Goal: Task Accomplishment & Management: Manage account settings

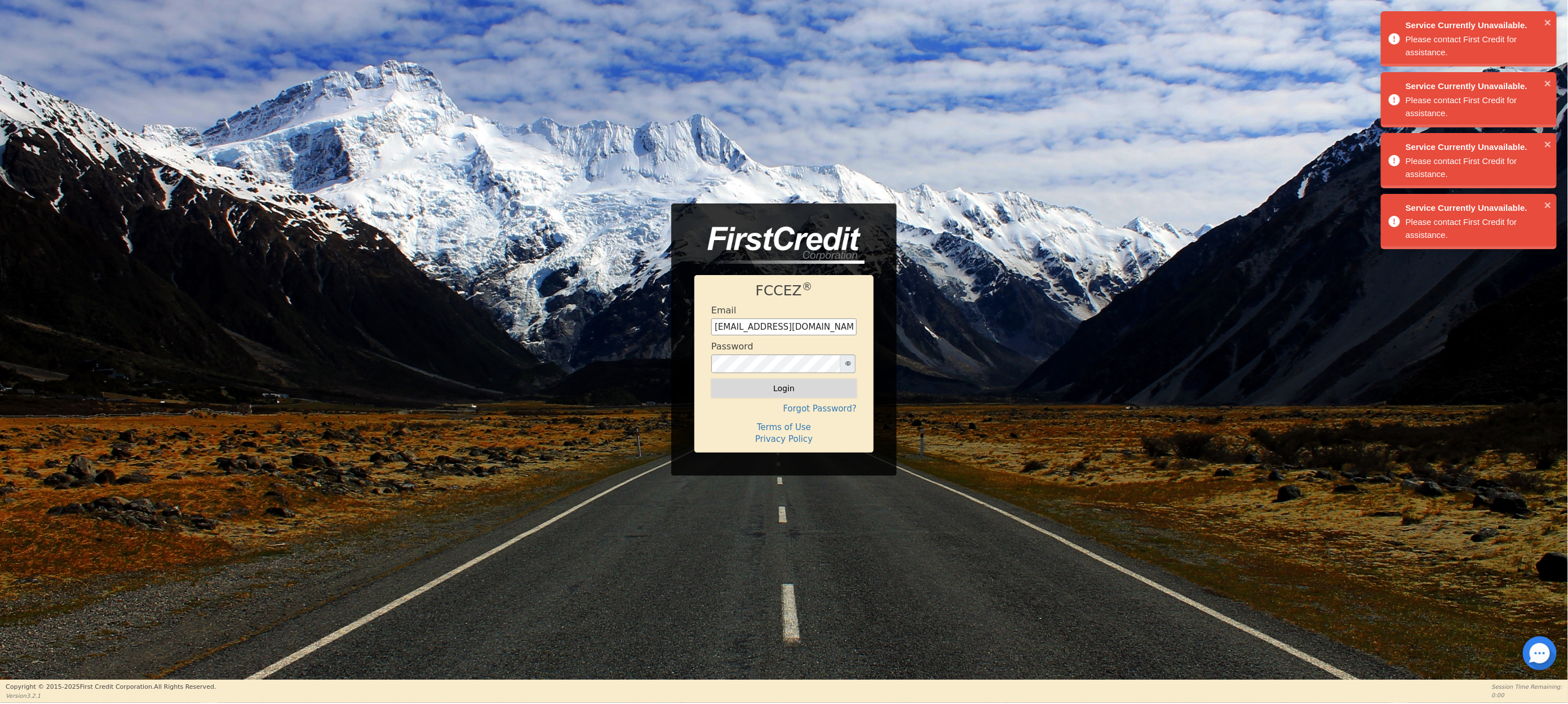
click at [774, 378] on button "Login" at bounding box center [784, 388] width 145 height 19
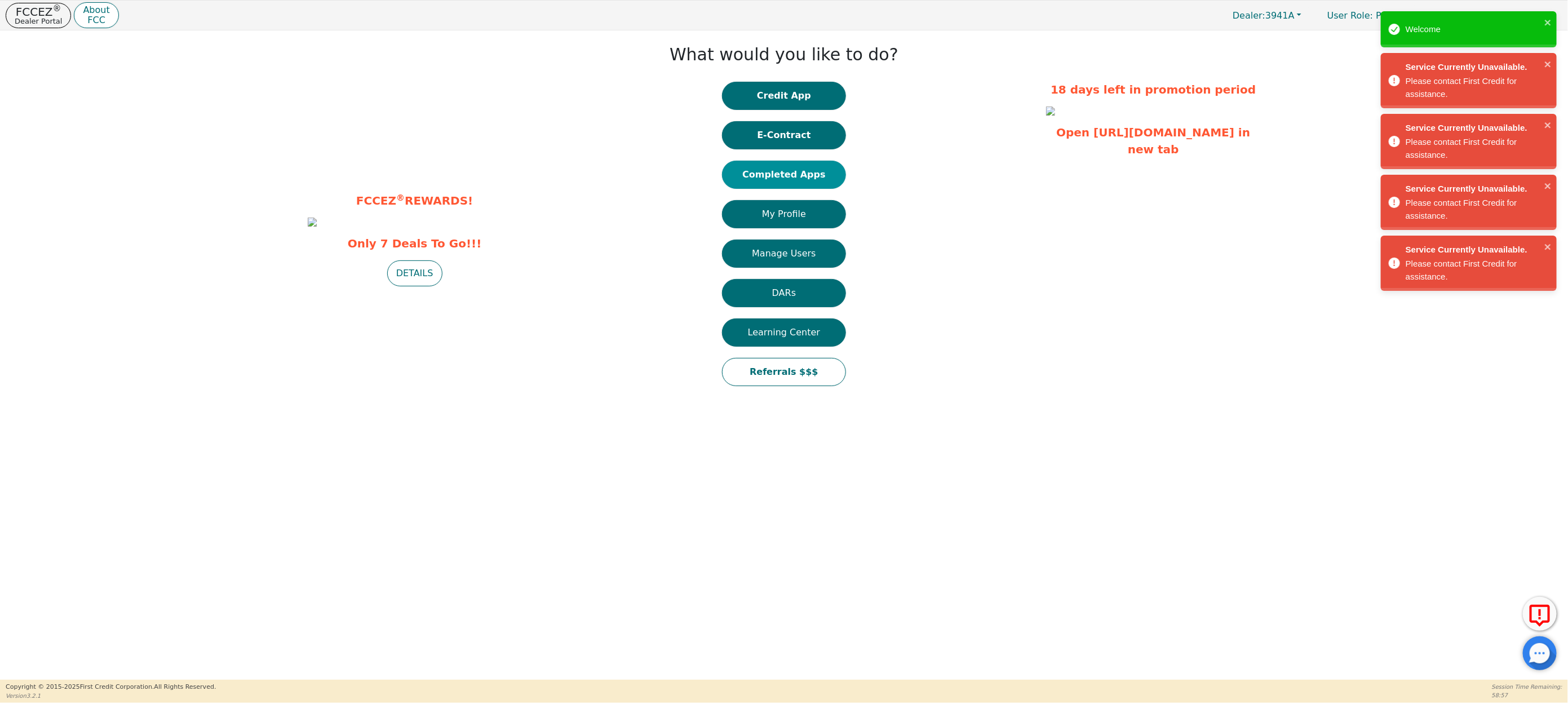
click at [779, 172] on button "Completed Apps" at bounding box center [784, 175] width 124 height 28
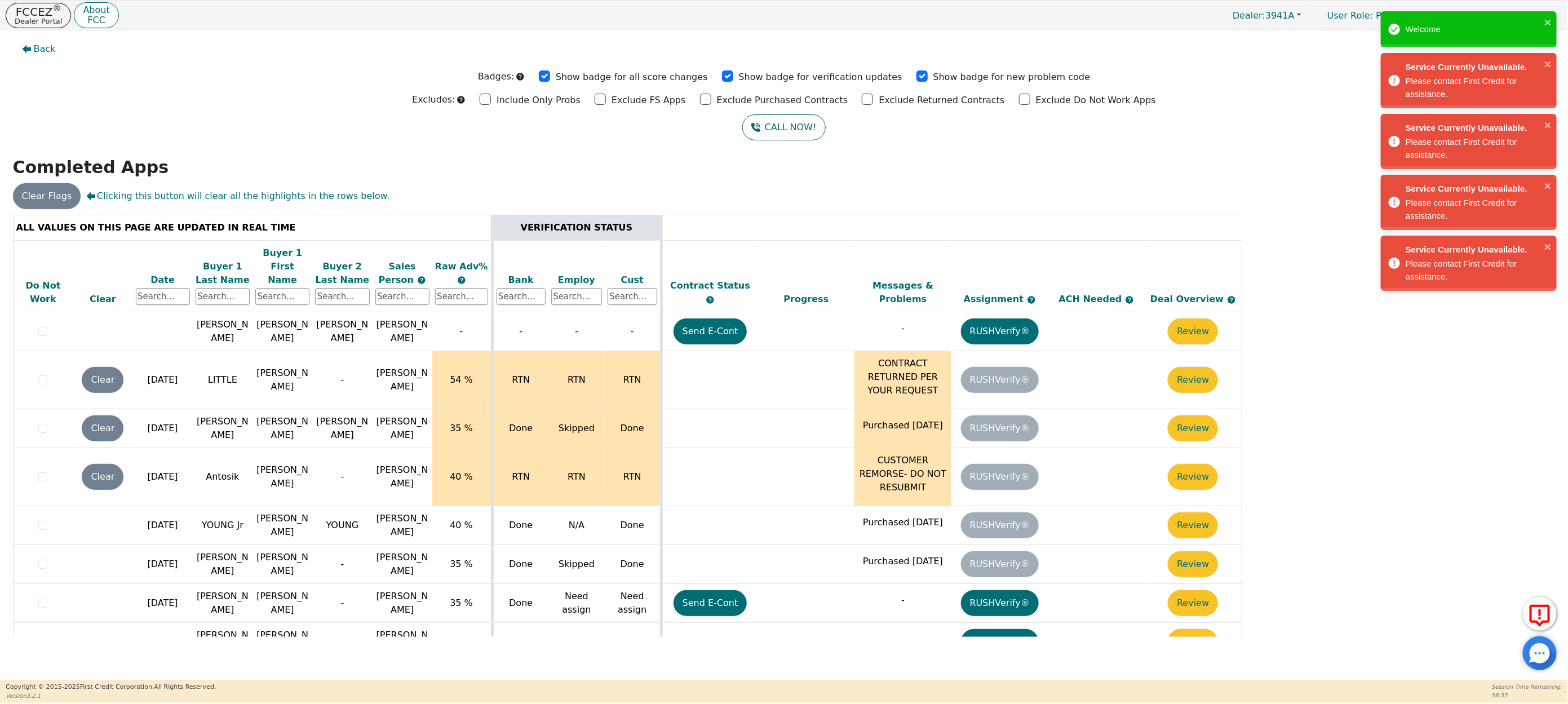
click at [155, 273] on div "Date" at bounding box center [163, 280] width 54 height 13
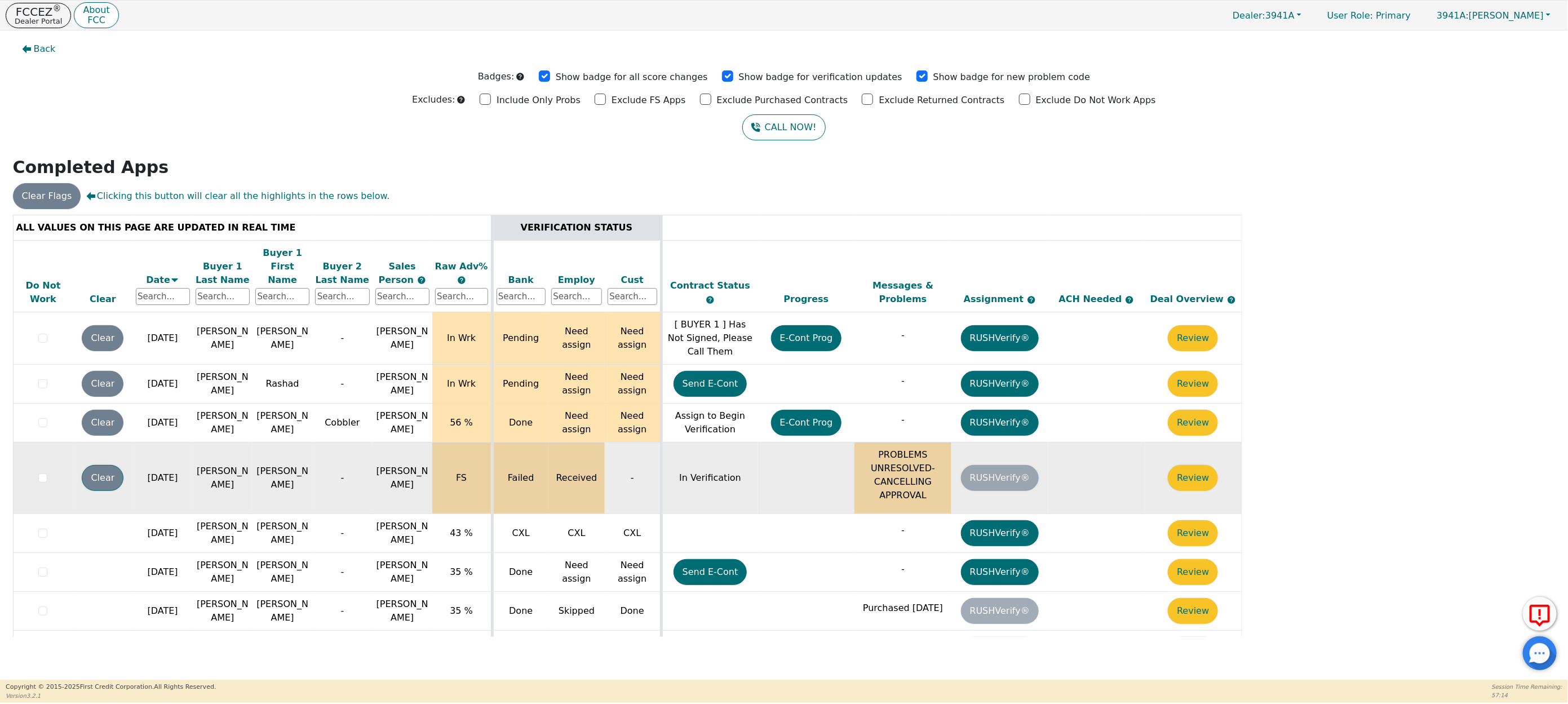
click at [97, 467] on button "Clear" at bounding box center [102, 478] width 42 height 26
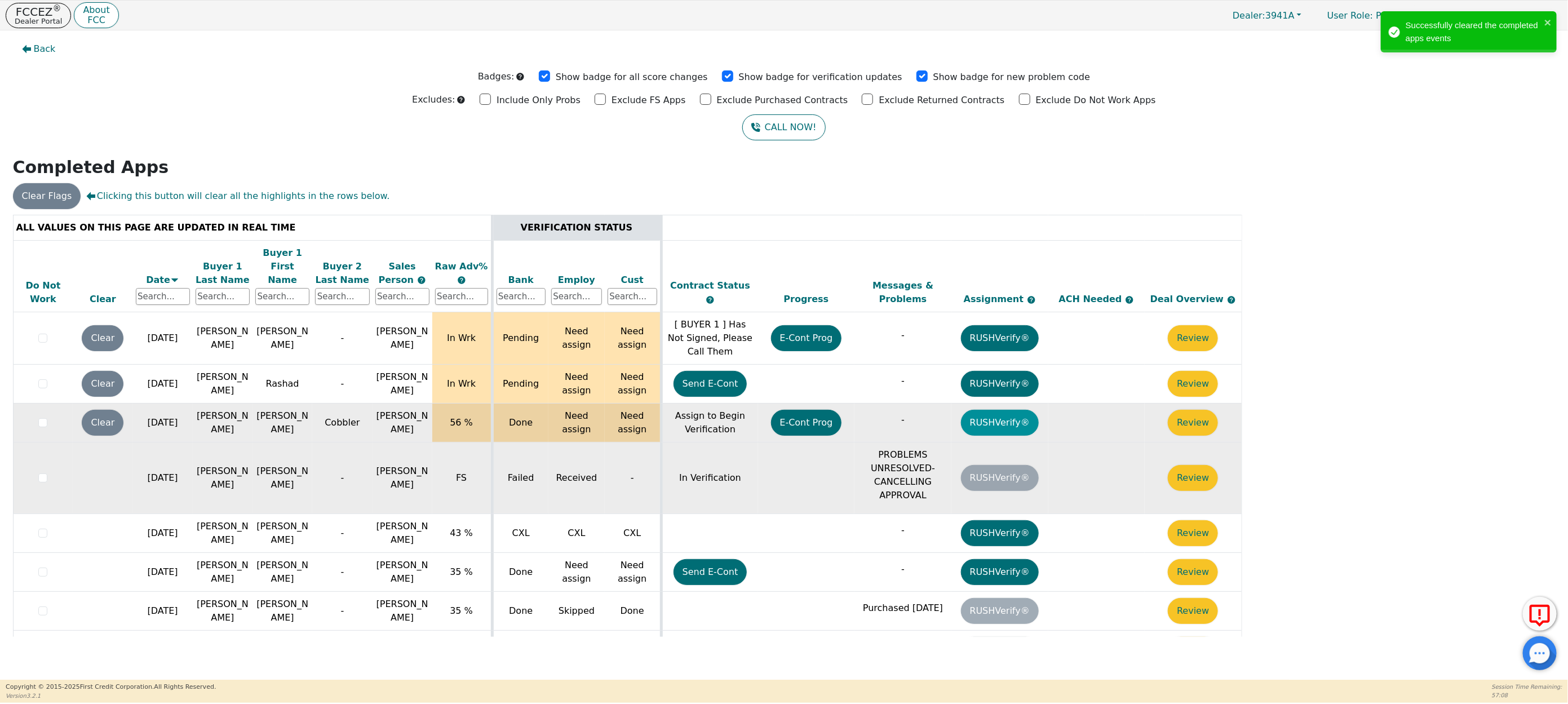
click at [1012, 415] on button "RUSHVerify®" at bounding box center [1000, 422] width 78 height 26
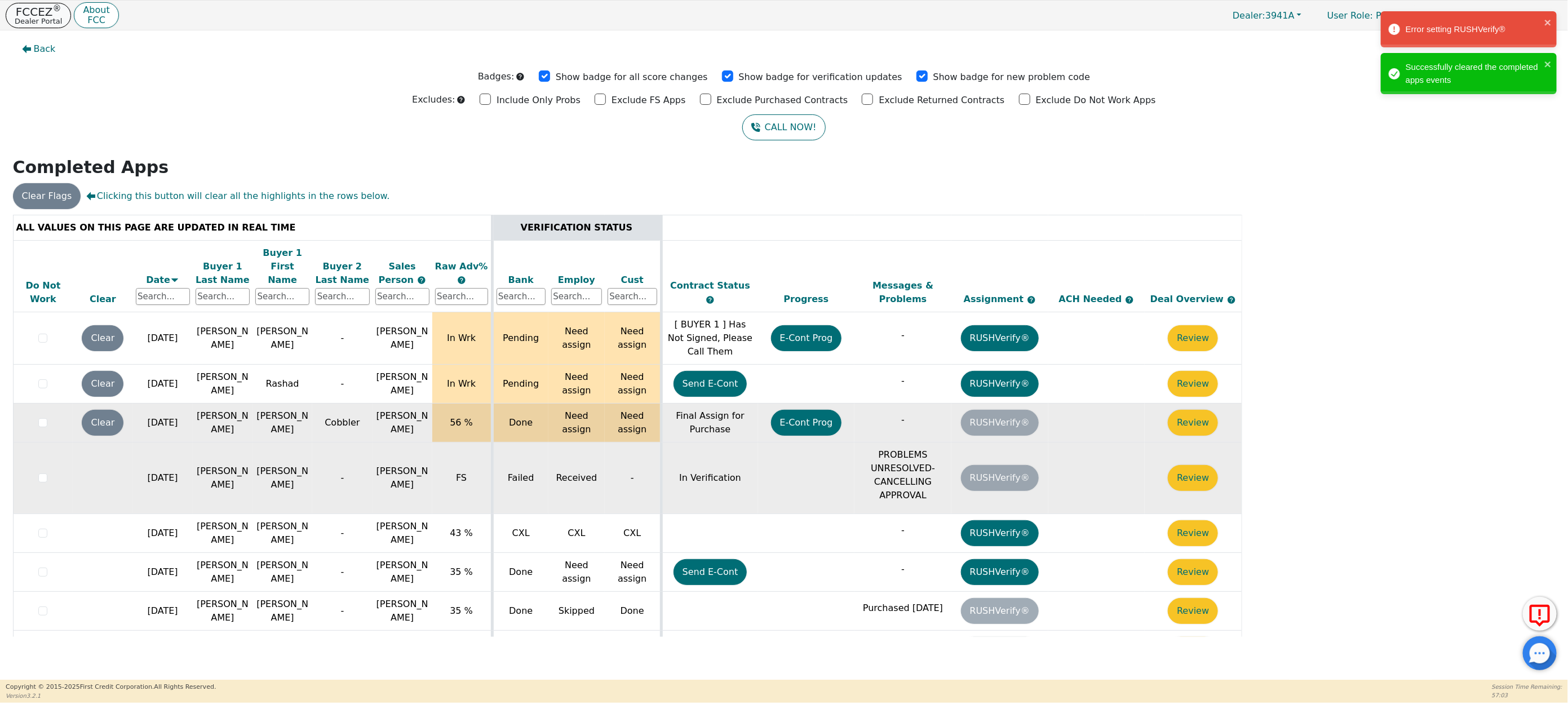
click at [41, 10] on p "FCCEZ ®" at bounding box center [38, 12] width 47 height 12
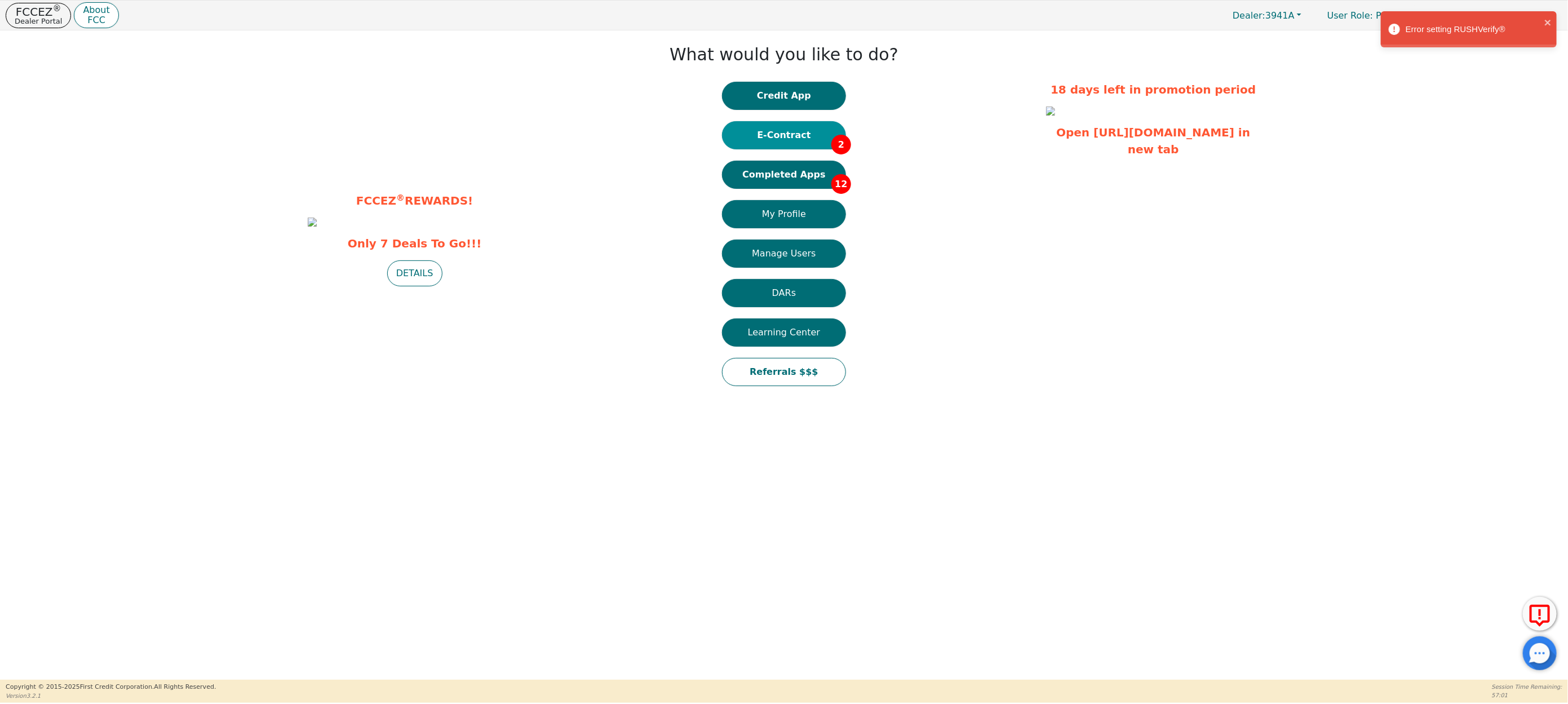
click at [786, 133] on button "E-Contract 2" at bounding box center [784, 135] width 124 height 28
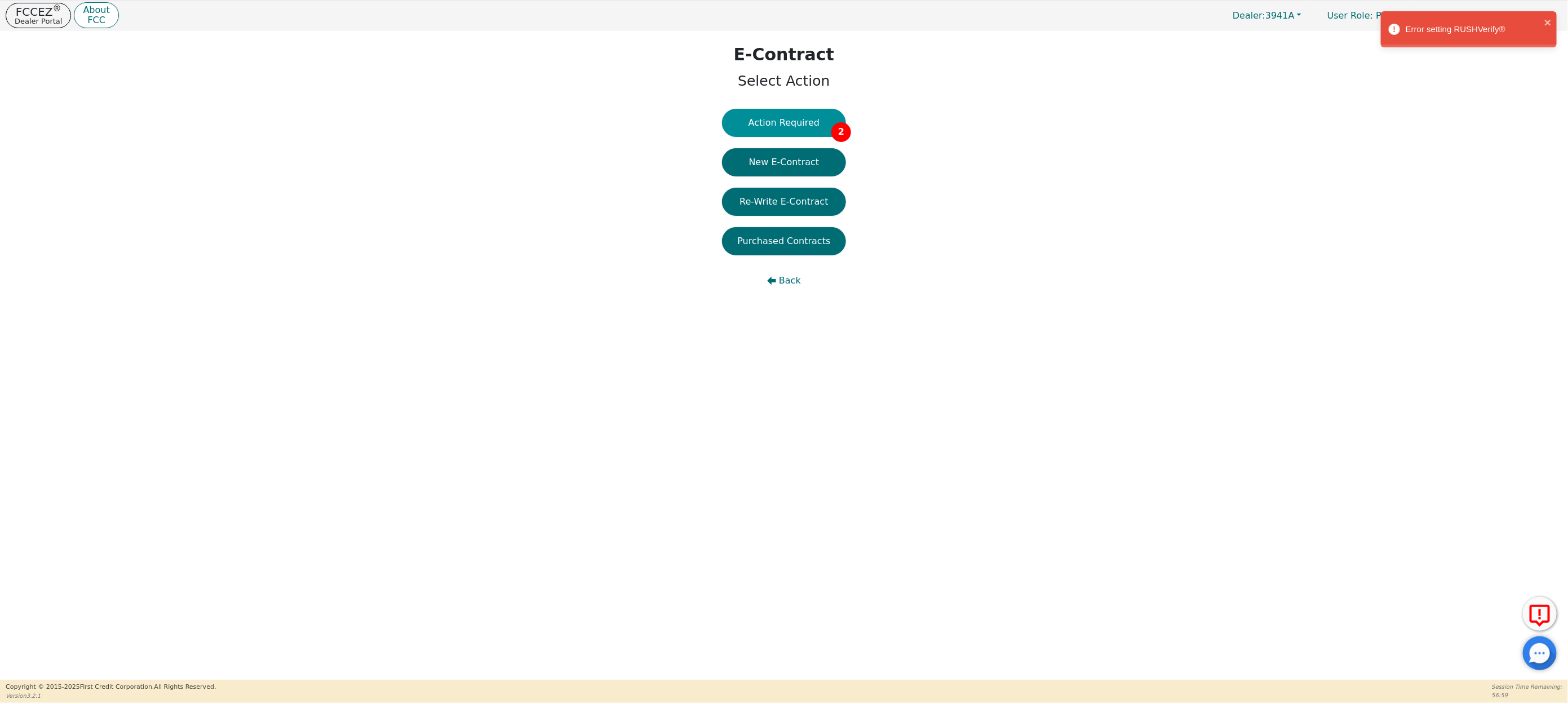
click at [770, 125] on button "Action Required 2" at bounding box center [784, 123] width 124 height 28
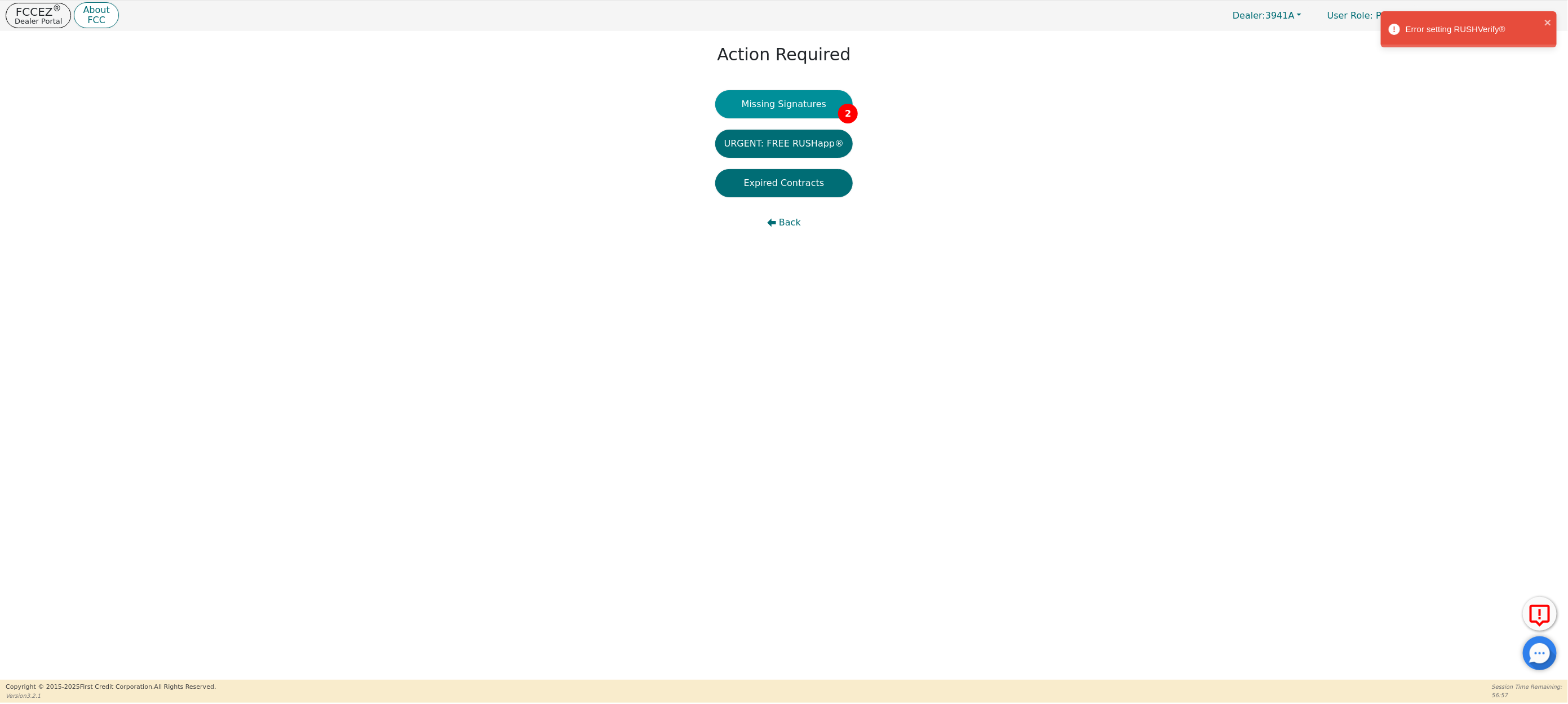
click at [791, 103] on button "Missing Signatures 2" at bounding box center [784, 104] width 138 height 28
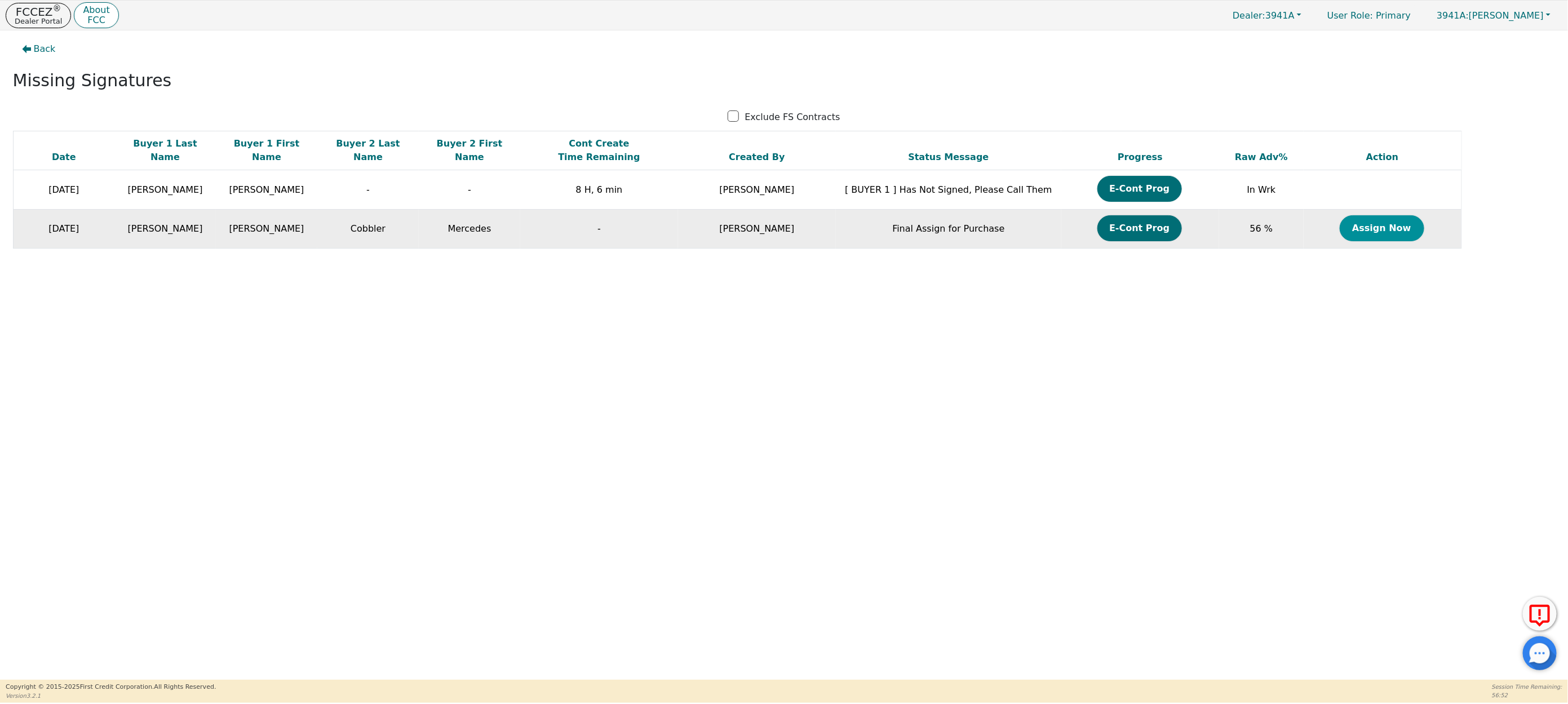
click at [1388, 231] on button "Assign Now" at bounding box center [1382, 228] width 85 height 26
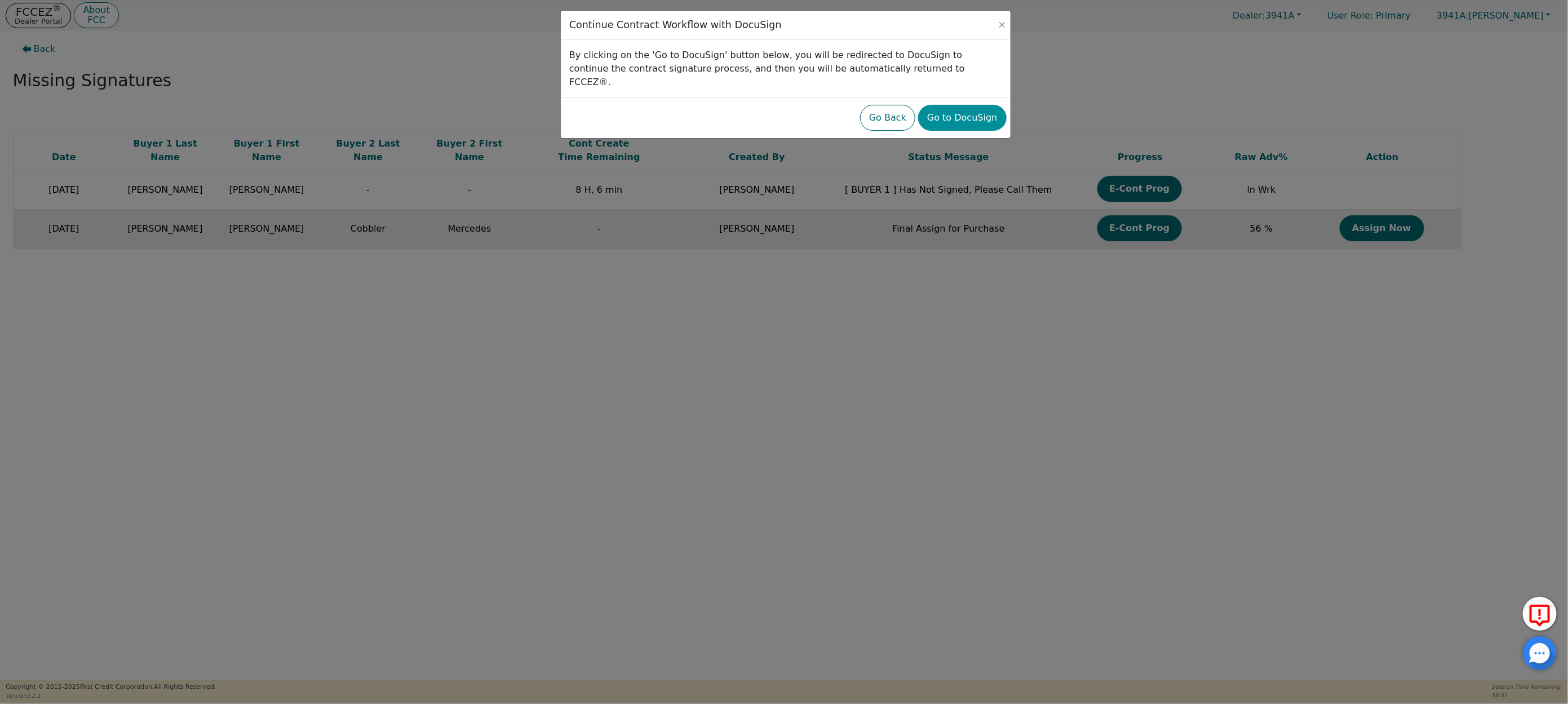
click at [973, 105] on button "Go to DocuSign" at bounding box center [962, 117] width 88 height 26
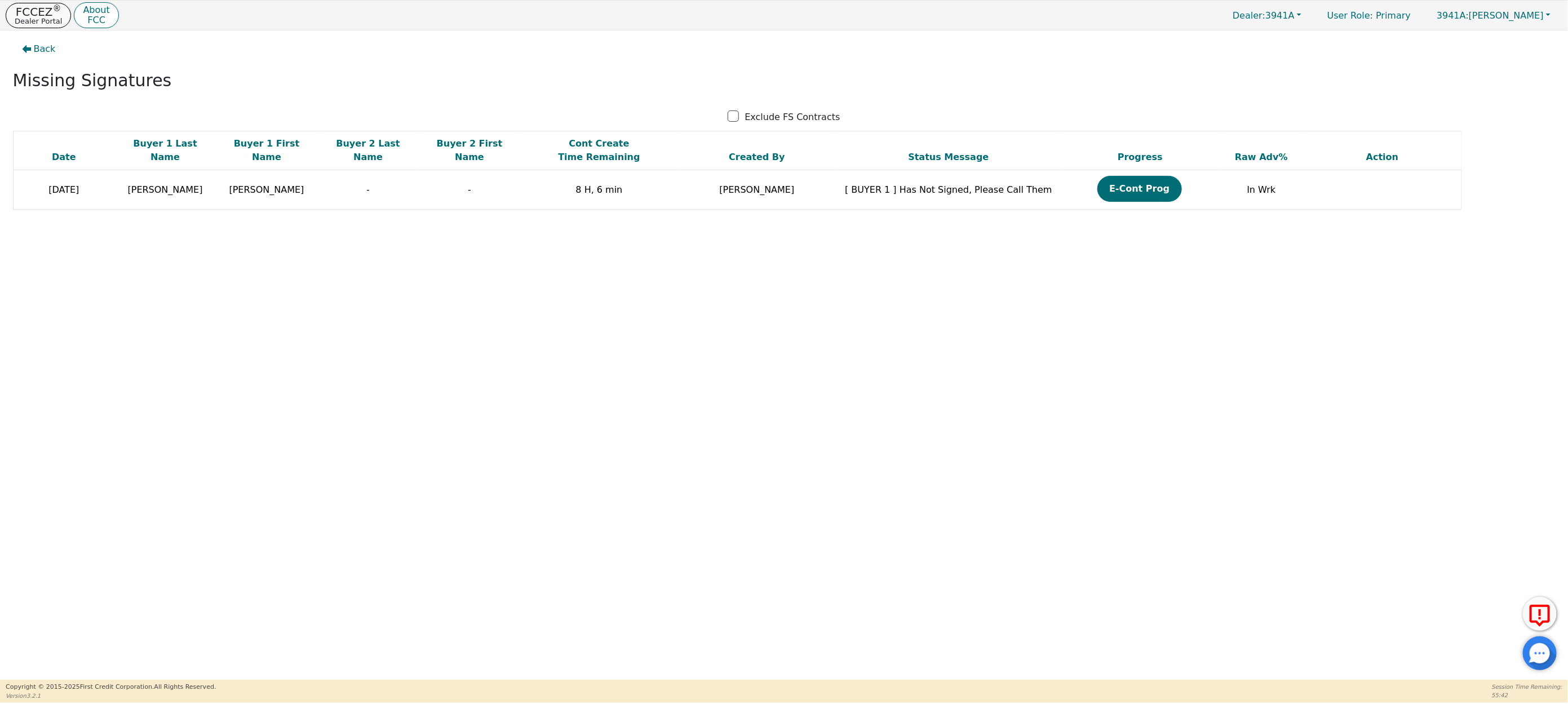
click at [37, 14] on p "FCCEZ ®" at bounding box center [38, 12] width 47 height 12
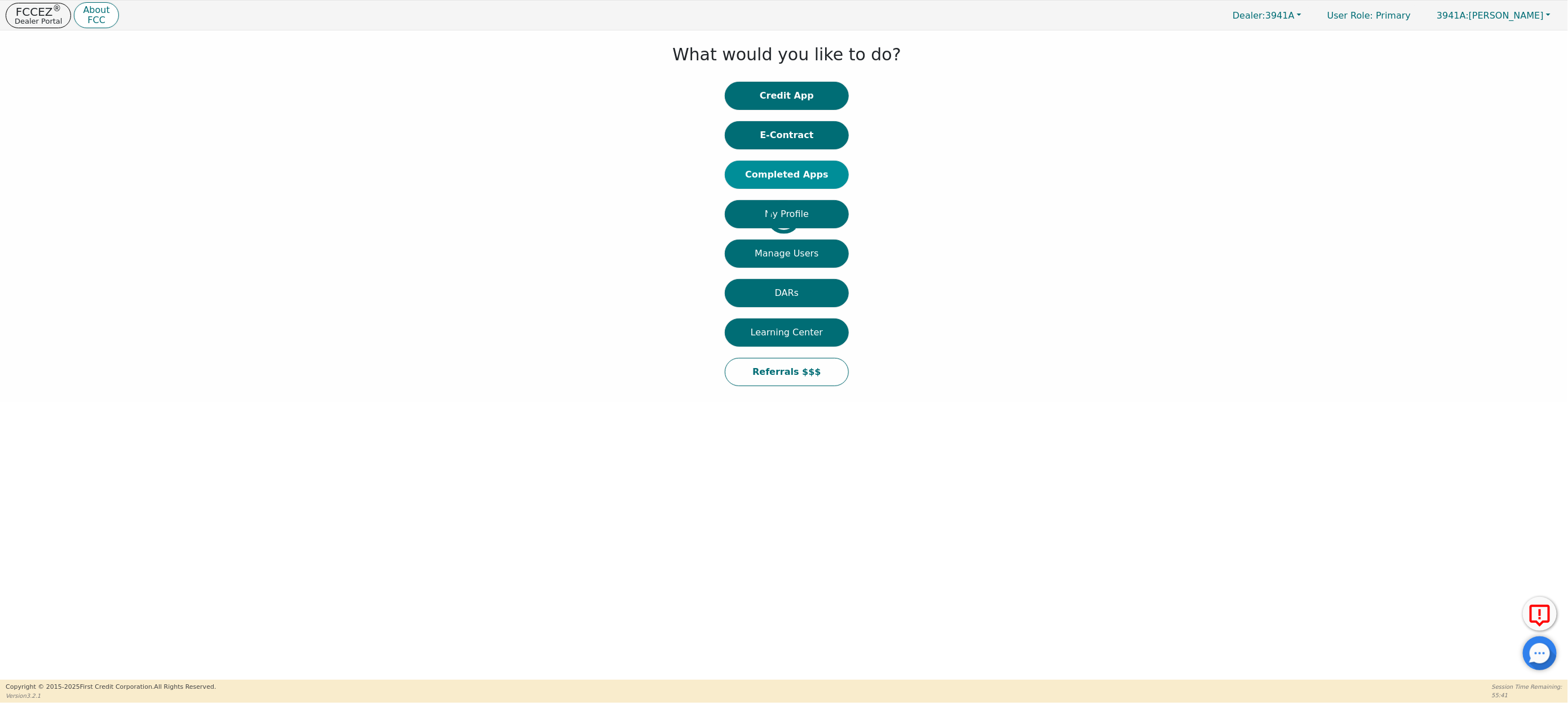
click at [9, 178] on div at bounding box center [9, 217] width 0 height 361
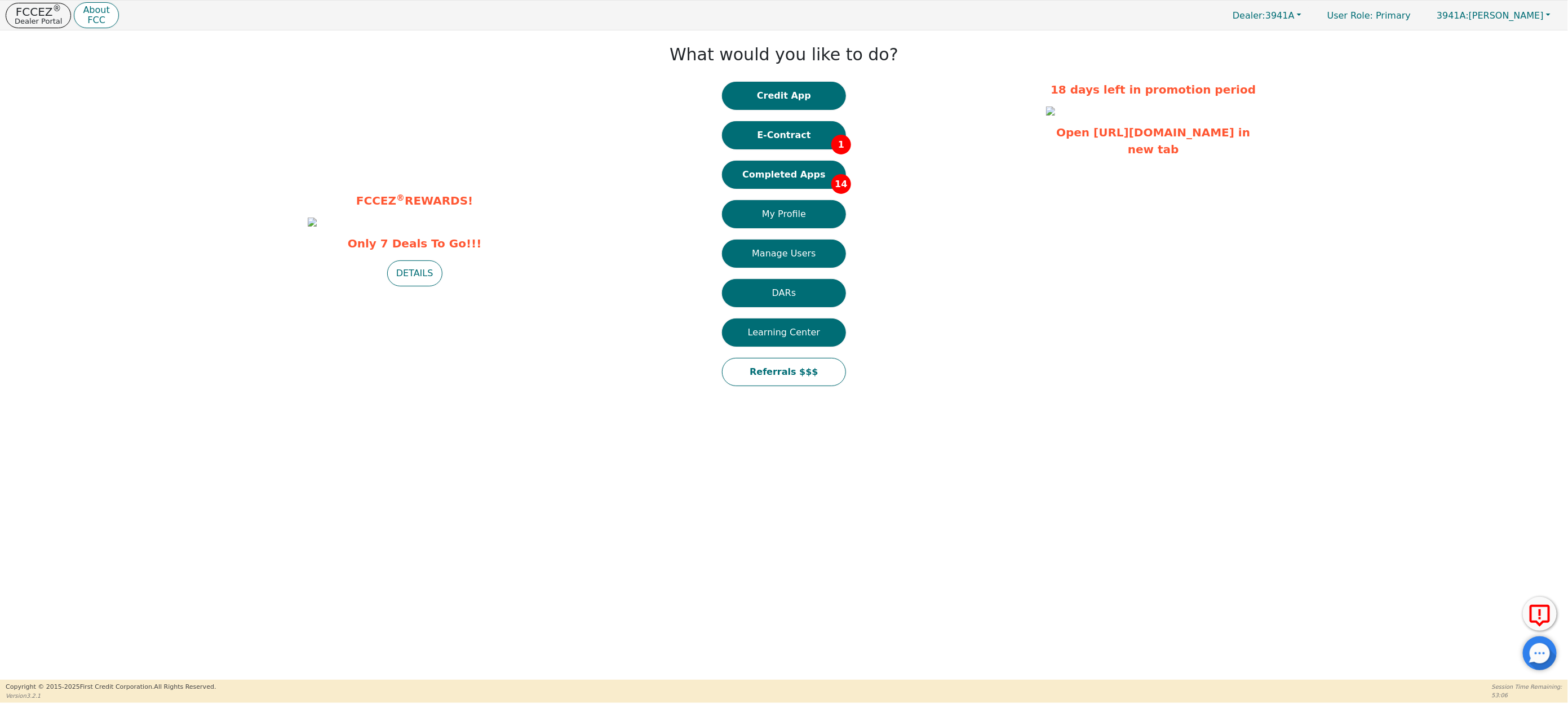
drag, startPoint x: 777, startPoint y: 173, endPoint x: 769, endPoint y: 247, distance: 74.4
click at [773, 183] on button "Completed Apps 14" at bounding box center [784, 175] width 124 height 28
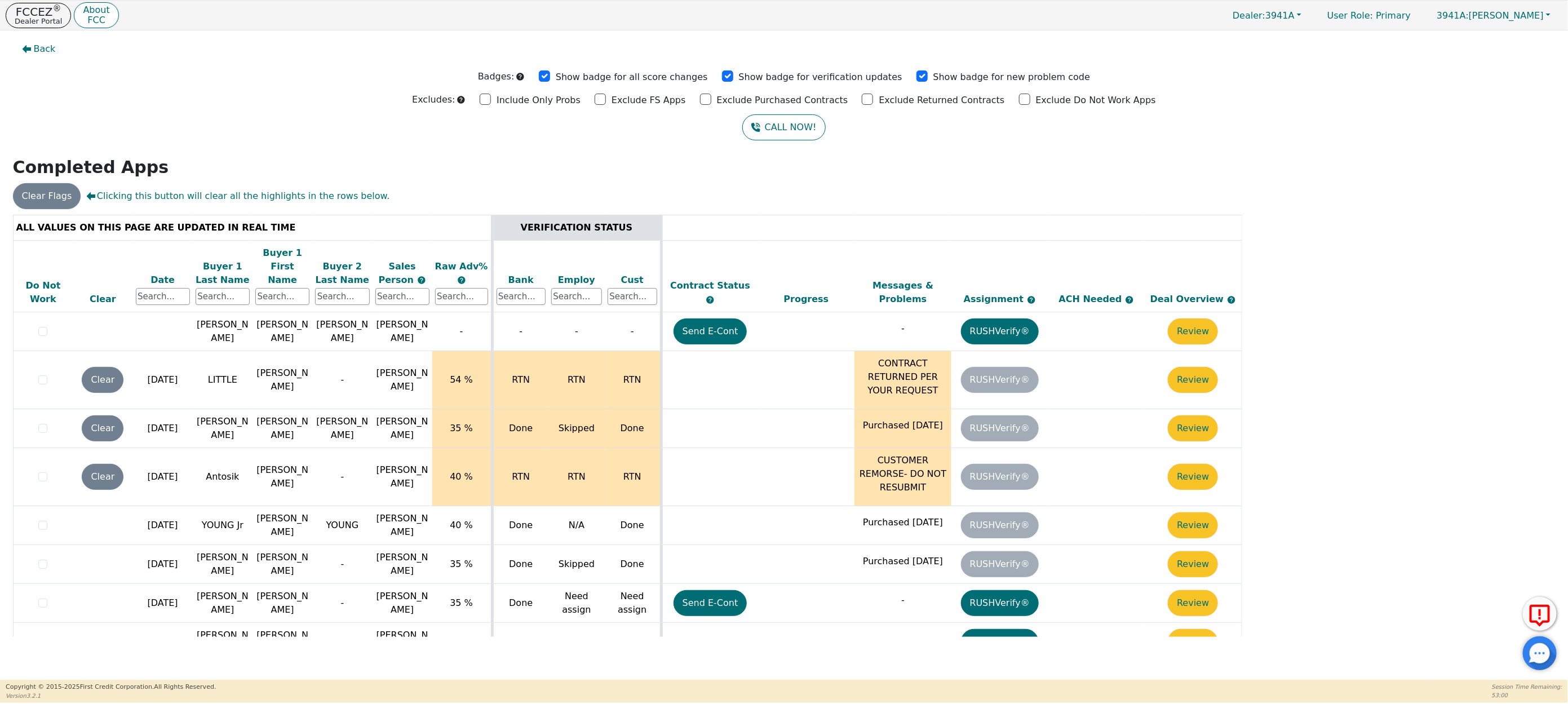
click at [163, 273] on div "Date" at bounding box center [163, 280] width 54 height 13
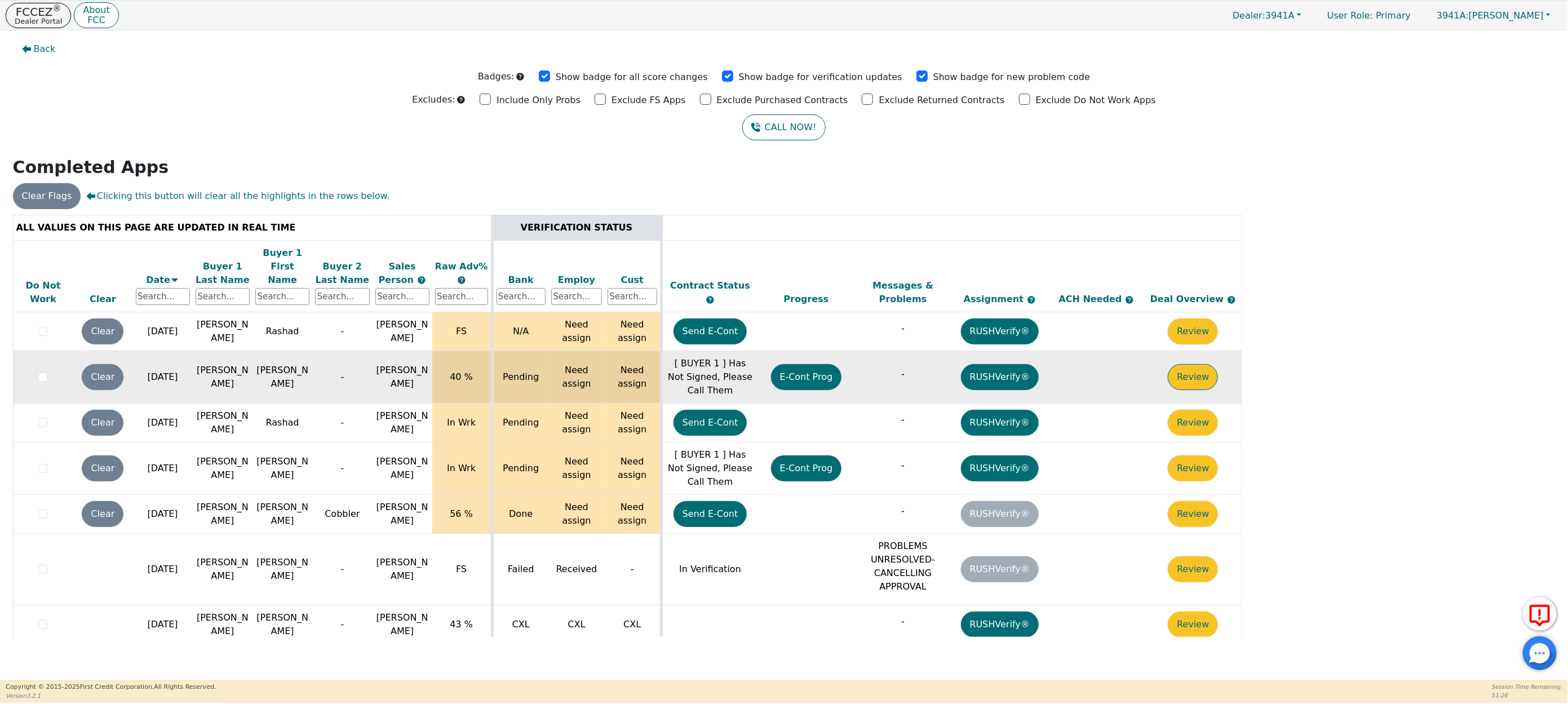
click at [1191, 370] on button "Review" at bounding box center [1193, 377] width 50 height 26
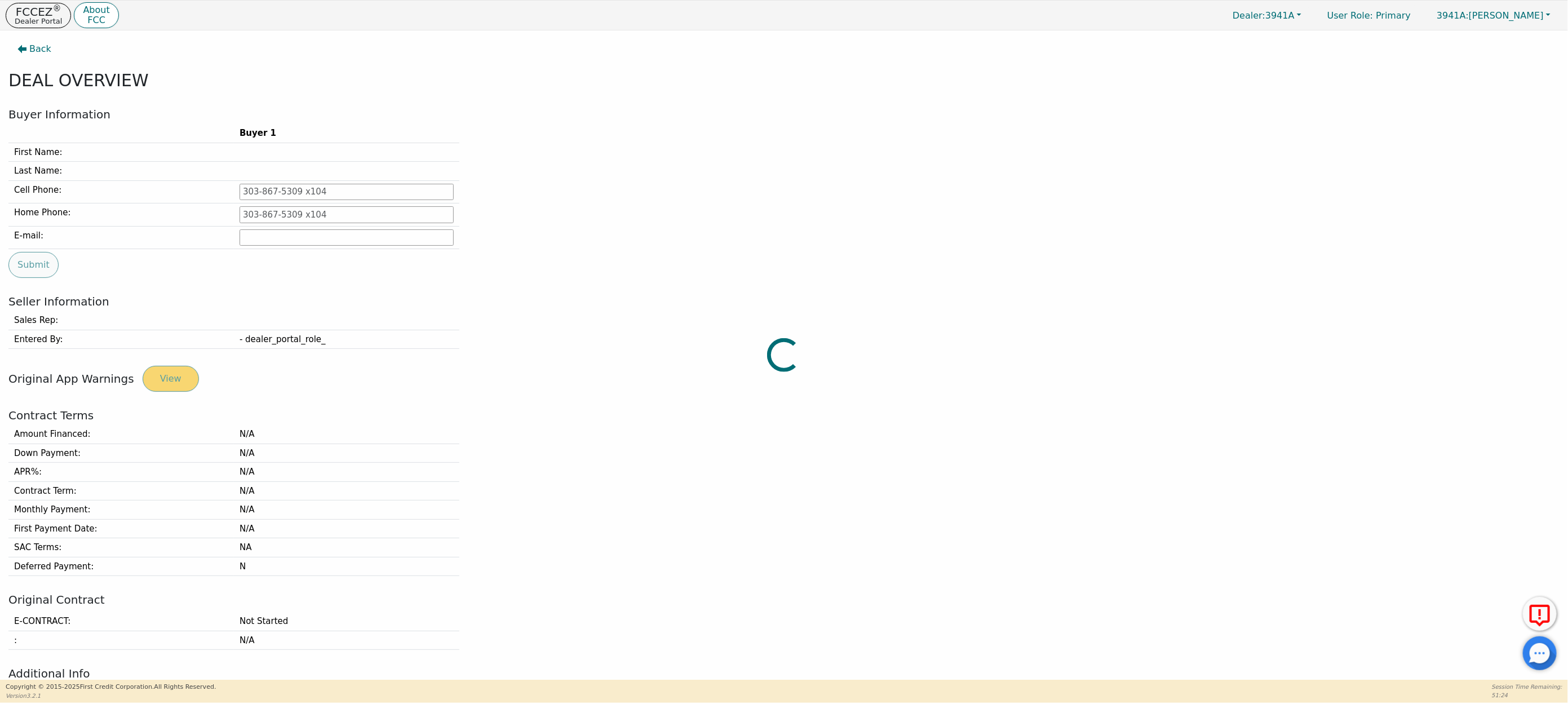
type input "480-467-9553"
type input "robbietone@yahoo.com"
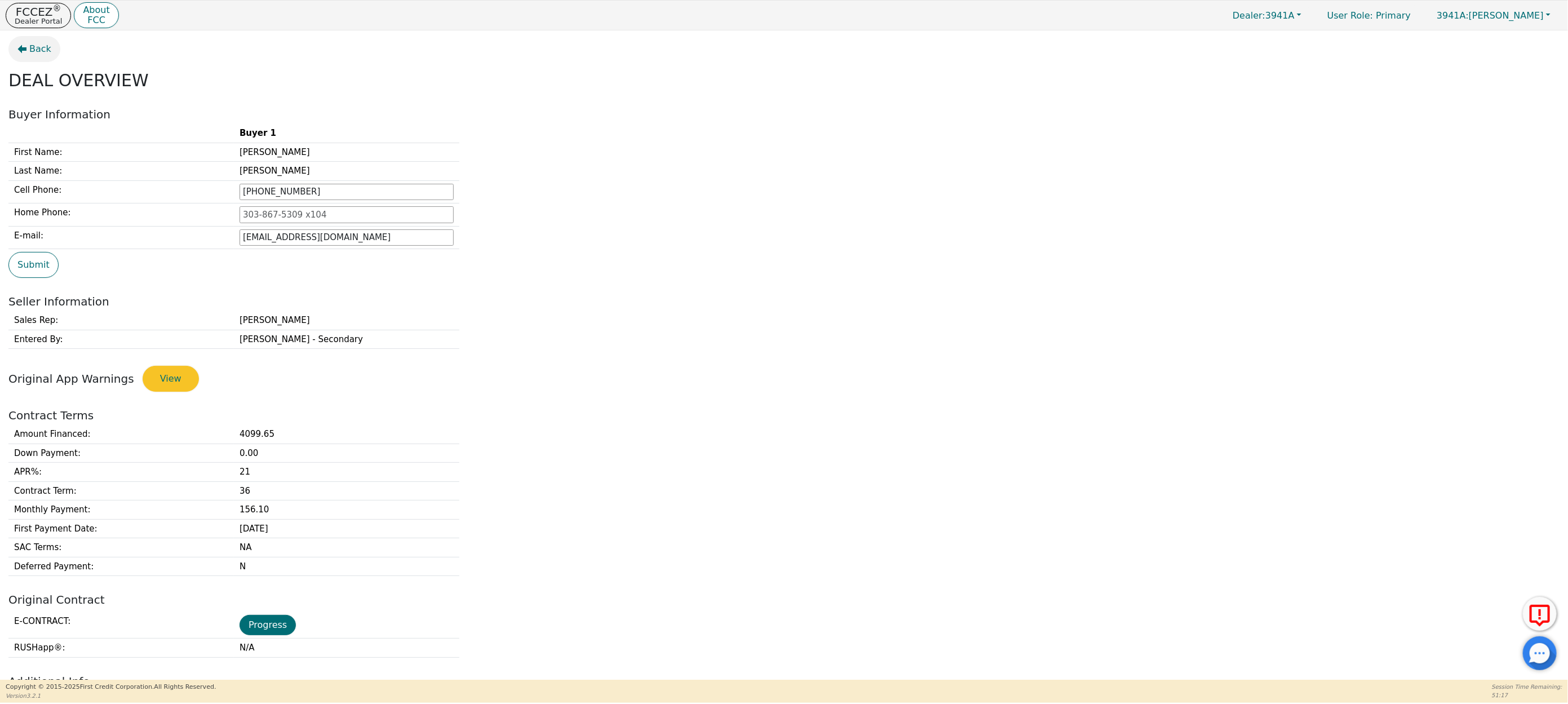
click at [40, 51] on span "Back" at bounding box center [40, 49] width 22 height 13
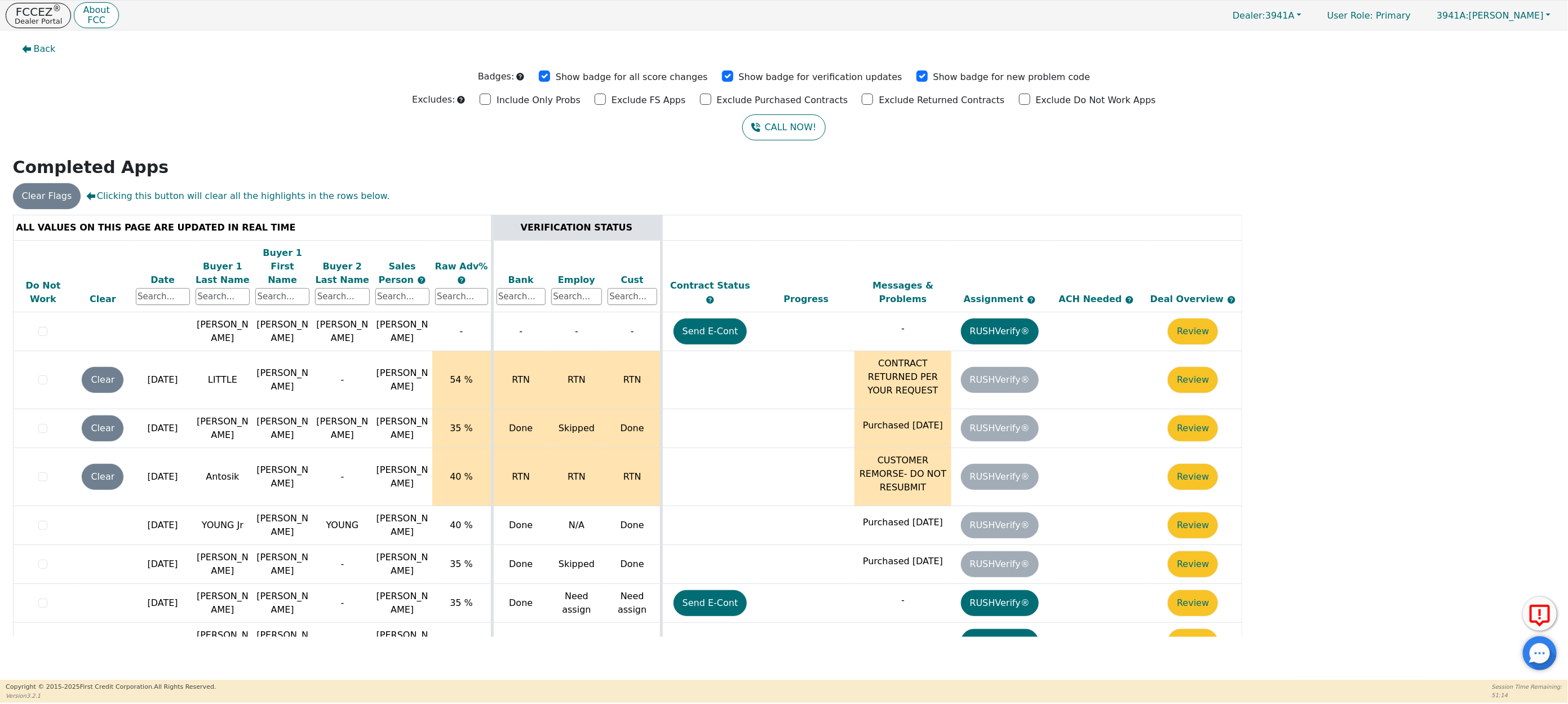
click at [161, 273] on div "Date" at bounding box center [163, 280] width 54 height 13
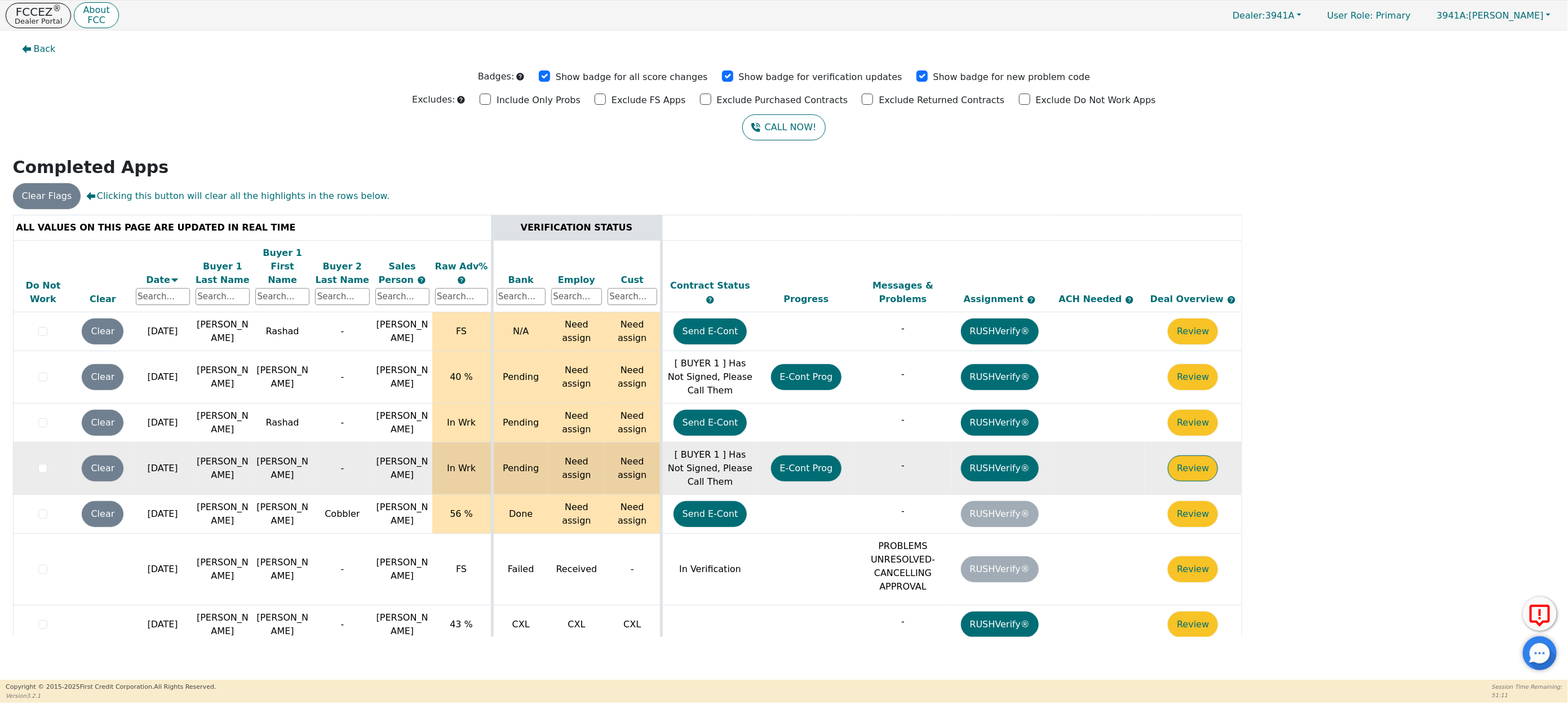
click at [1201, 461] on button "Review" at bounding box center [1193, 468] width 50 height 26
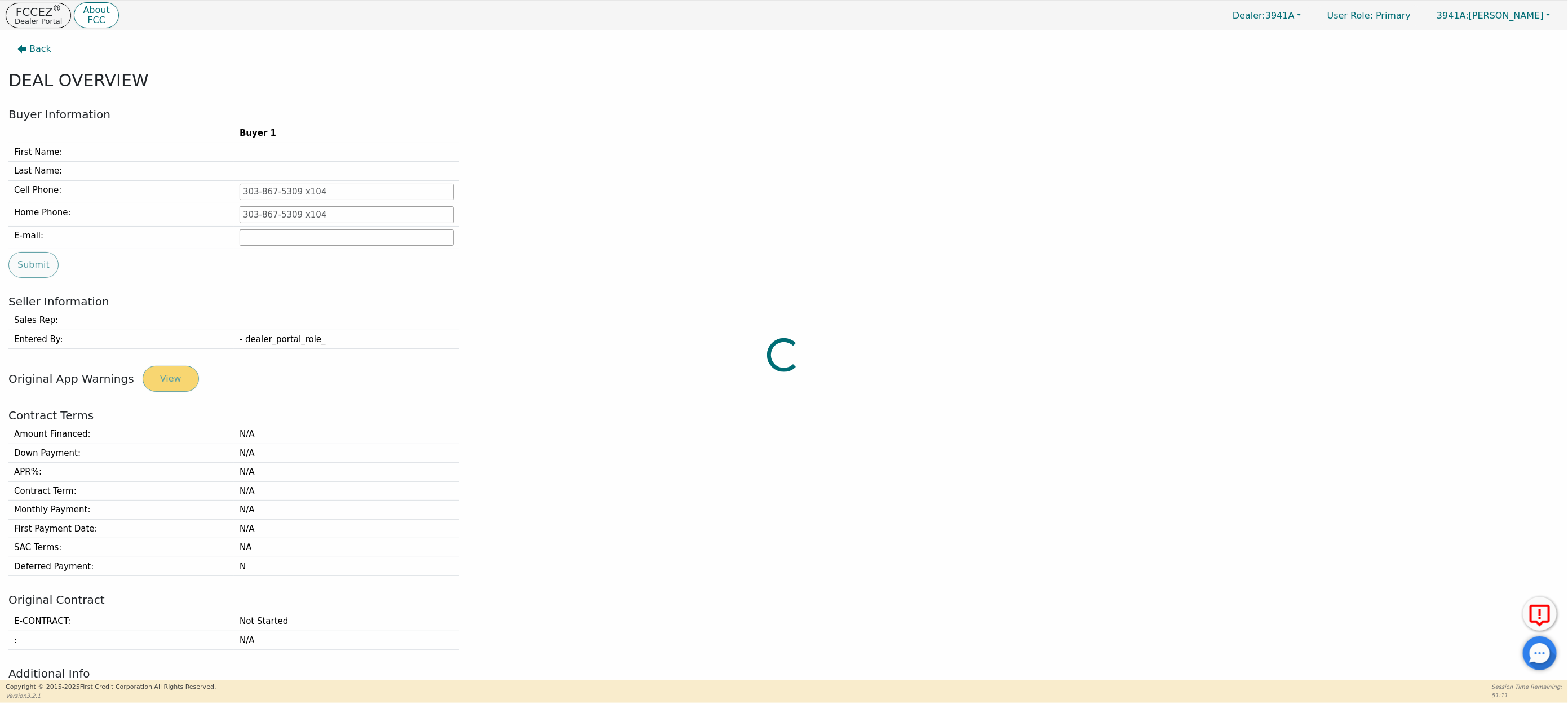
type input "480-467-9553"
type input "robbietone@yahoo.com"
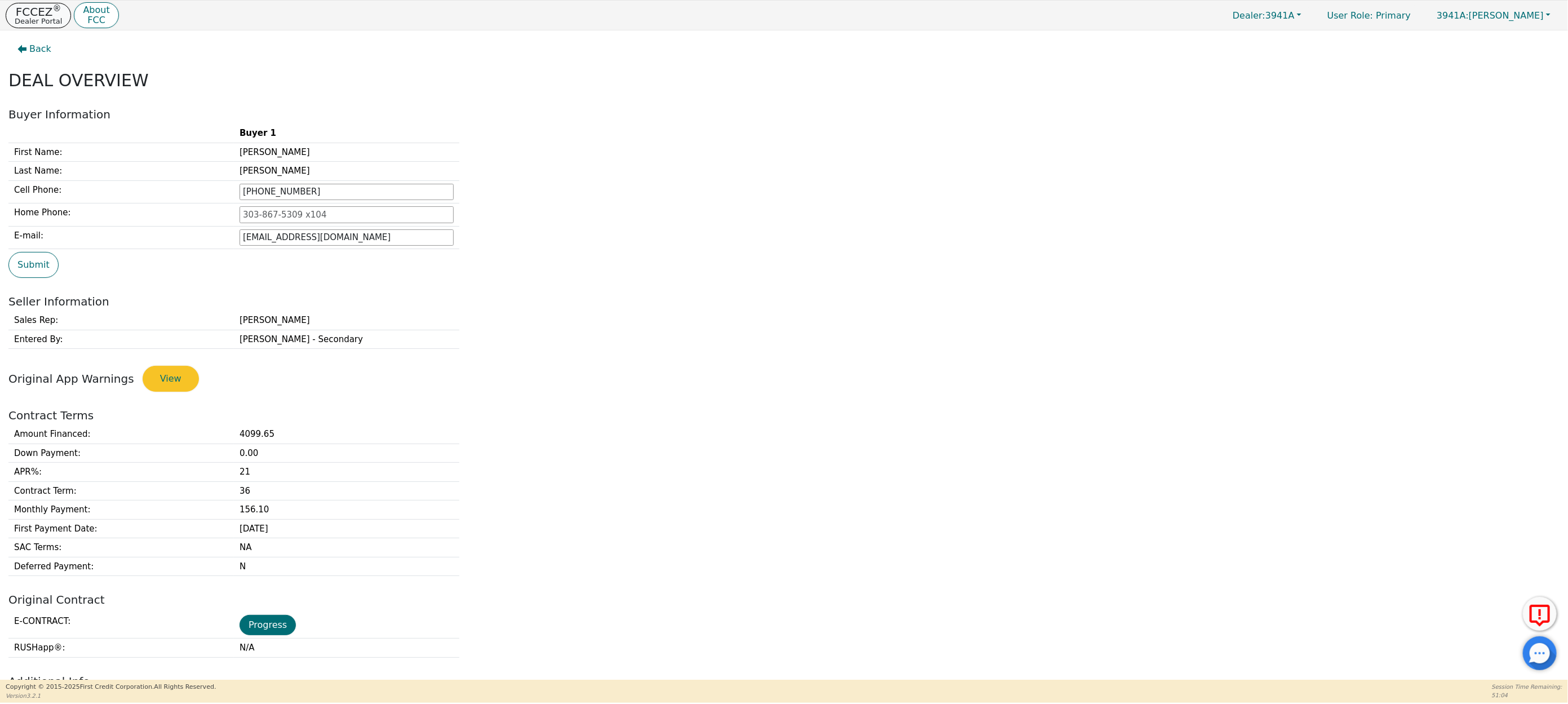
click at [30, 21] on p "Dealer Portal" at bounding box center [38, 21] width 47 height 7
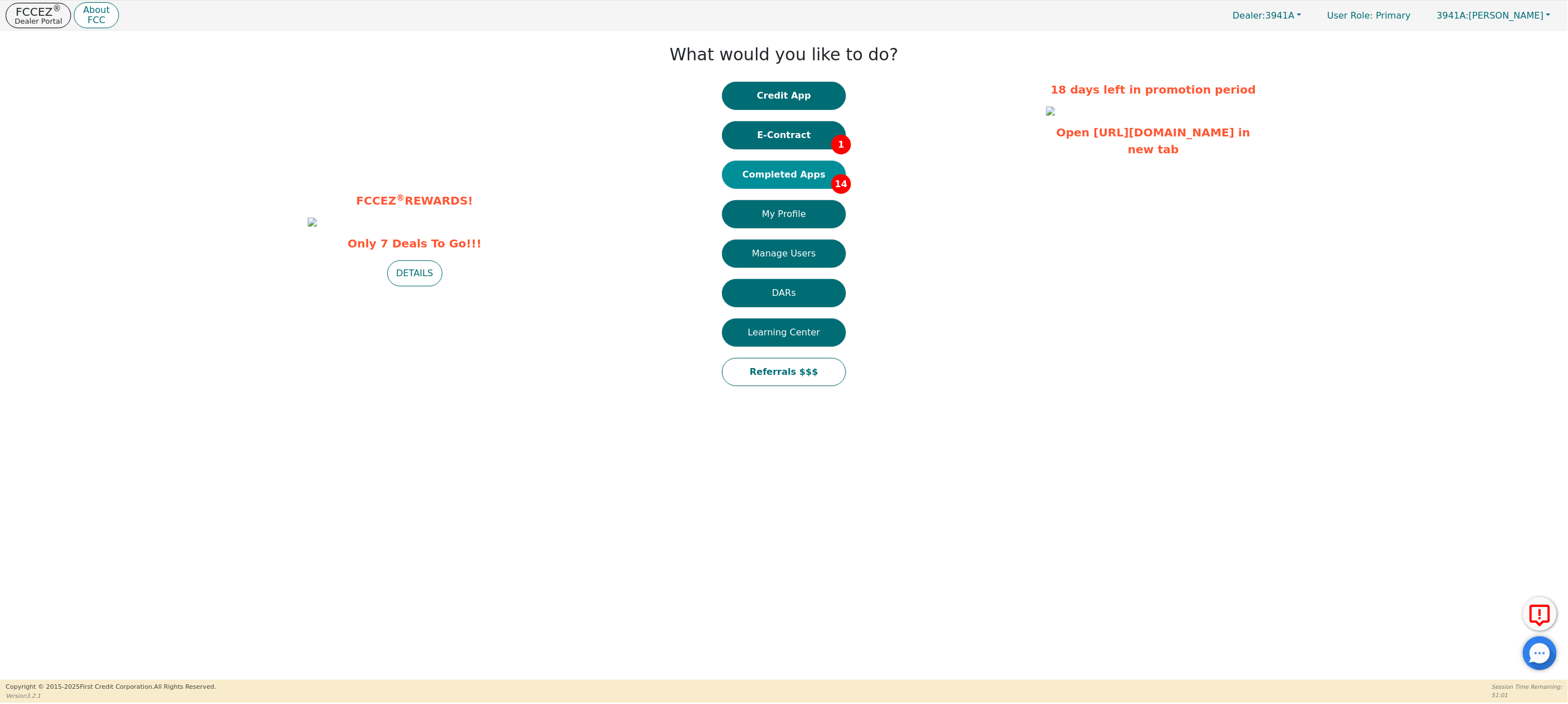
click at [783, 172] on button "Completed Apps 14" at bounding box center [784, 175] width 124 height 28
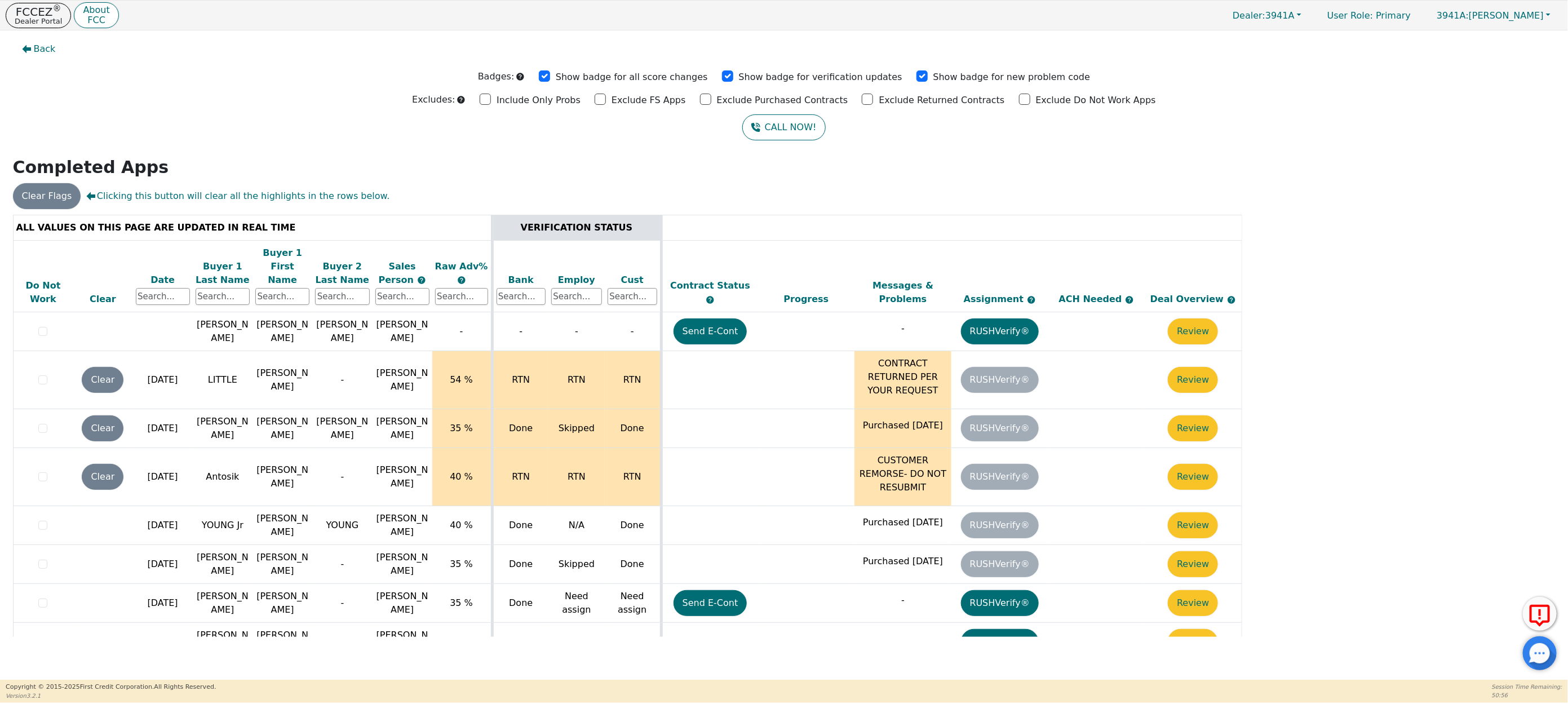
click at [163, 273] on div "Date" at bounding box center [163, 280] width 54 height 13
